Goal: Task Accomplishment & Management: Use online tool/utility

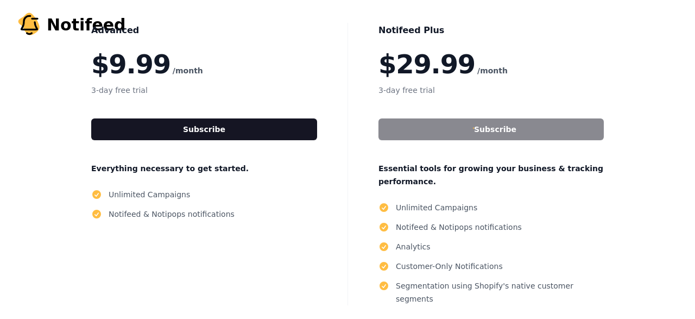
scroll to position [140, 0]
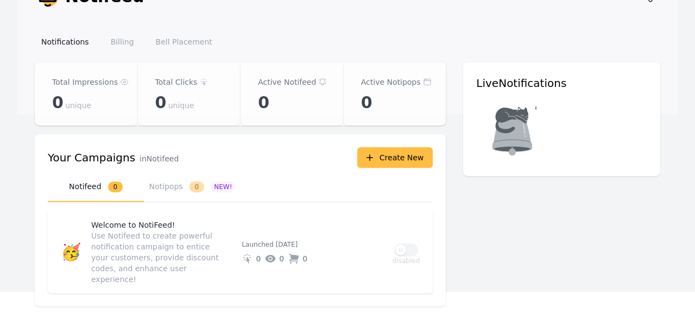
scroll to position [79, 0]
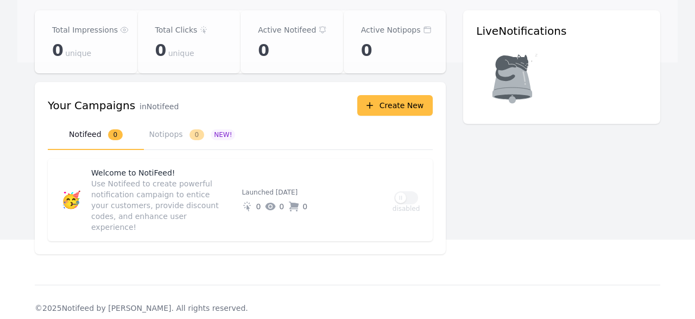
click at [132, 246] on section "Your Campaigns Your Campaigns in Notifeed Create New Select a tab ******** ****…" at bounding box center [240, 174] width 411 height 185
click at [130, 208] on p "Use Notifeed to create powerful notification campaign to entice your customers,…" at bounding box center [159, 205] width 137 height 54
click at [205, 198] on p "Use Notifeed to create powerful notification campaign to entice your customers,…" at bounding box center [159, 205] width 137 height 54
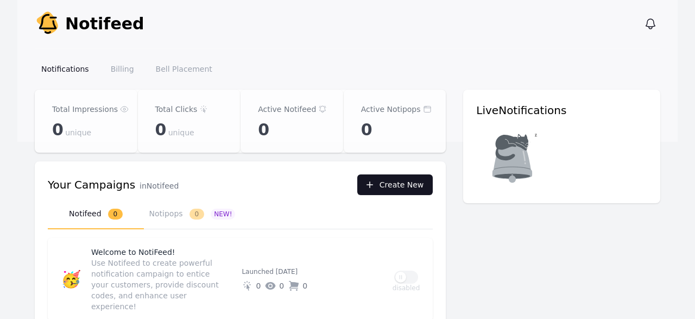
click at [404, 187] on button "Create New" at bounding box center [395, 184] width 76 height 21
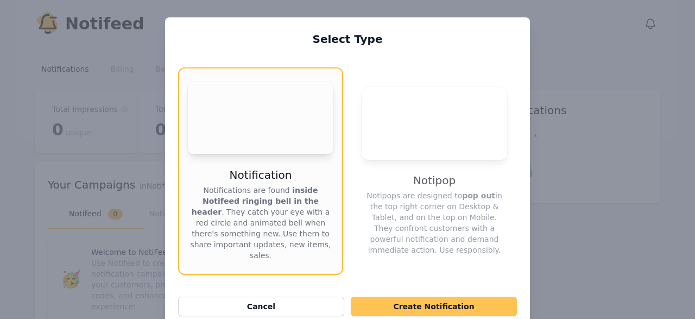
click at [423, 316] on button "Create Notification" at bounding box center [434, 306] width 166 height 20
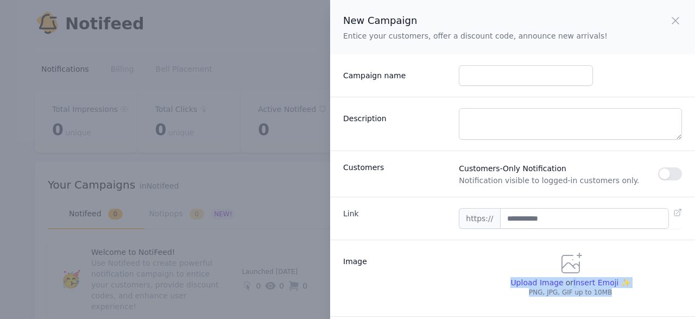
scroll to position [37, 0]
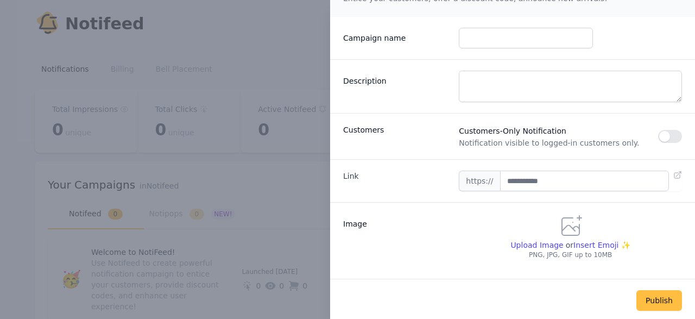
drag, startPoint x: 423, startPoint y: 316, endPoint x: 604, endPoint y: 345, distance: 183.4
click at [604, 318] on form "New Campaign Entice your customers, offer a discount code, announce new arrival…" at bounding box center [512, 159] width 365 height 319
click at [569, 154] on div "Customers Customers-Only Notification Notification visible to logged-in custome…" at bounding box center [512, 136] width 365 height 46
click at [676, 137] on button "button" at bounding box center [670, 136] width 24 height 13
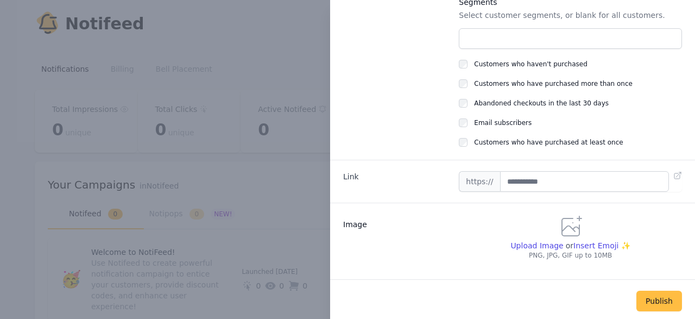
scroll to position [0, 0]
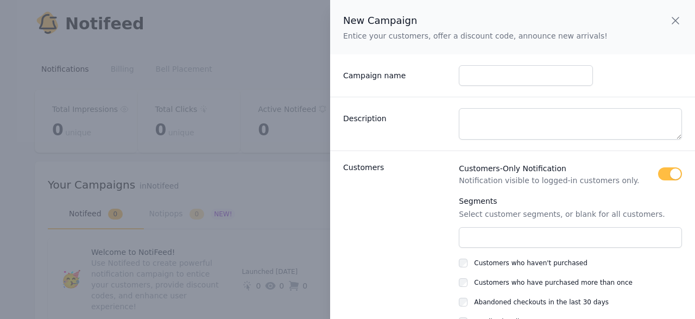
click at [675, 26] on icon "button" at bounding box center [675, 20] width 13 height 13
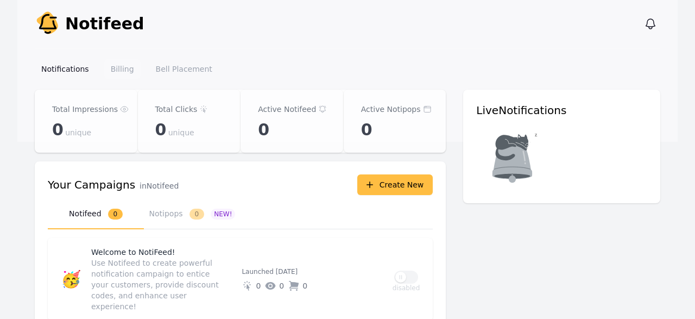
click at [107, 69] on link "Billing" at bounding box center [122, 69] width 36 height 20
click at [196, 69] on link "Bell Placement" at bounding box center [183, 69] width 69 height 20
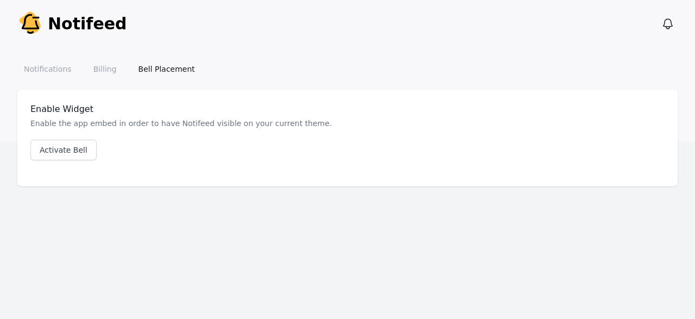
click at [96, 79] on div "Notifications Billing Bell Placement" at bounding box center [347, 69] width 660 height 42
click at [98, 61] on link "Billing" at bounding box center [105, 69] width 36 height 20
